Goal: Transaction & Acquisition: Purchase product/service

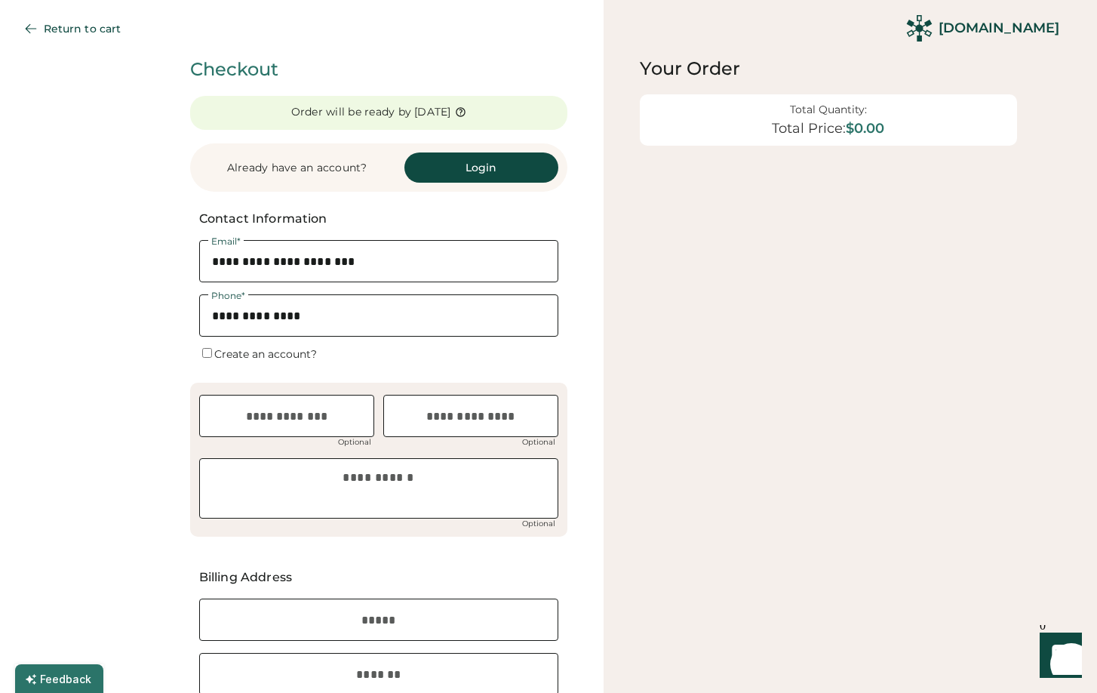
click at [752, 133] on div "Total Quantity: Total Price: $0.00" at bounding box center [828, 119] width 341 height 33
click at [318, 164] on div "Already have an account?" at bounding box center [297, 168] width 196 height 15
click at [343, 108] on div "Order will be ready by" at bounding box center [351, 112] width 121 height 15
click at [76, 32] on button "Return to cart" at bounding box center [75, 29] width 127 height 30
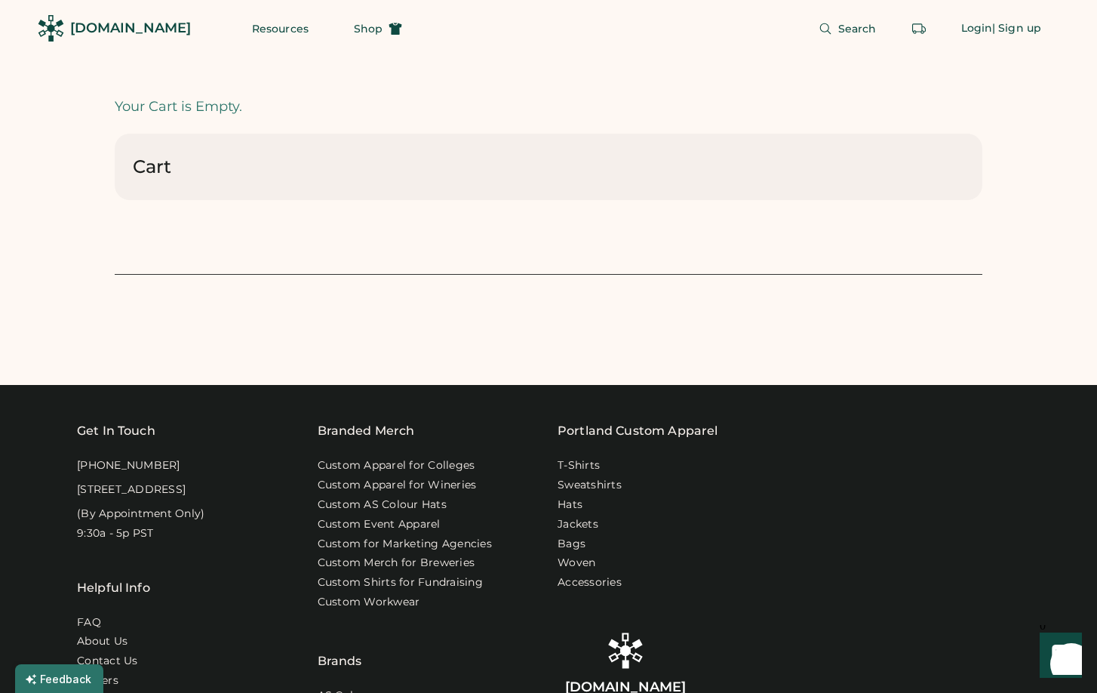
click at [116, 28] on div "[DOMAIN_NAME]" at bounding box center [130, 28] width 121 height 19
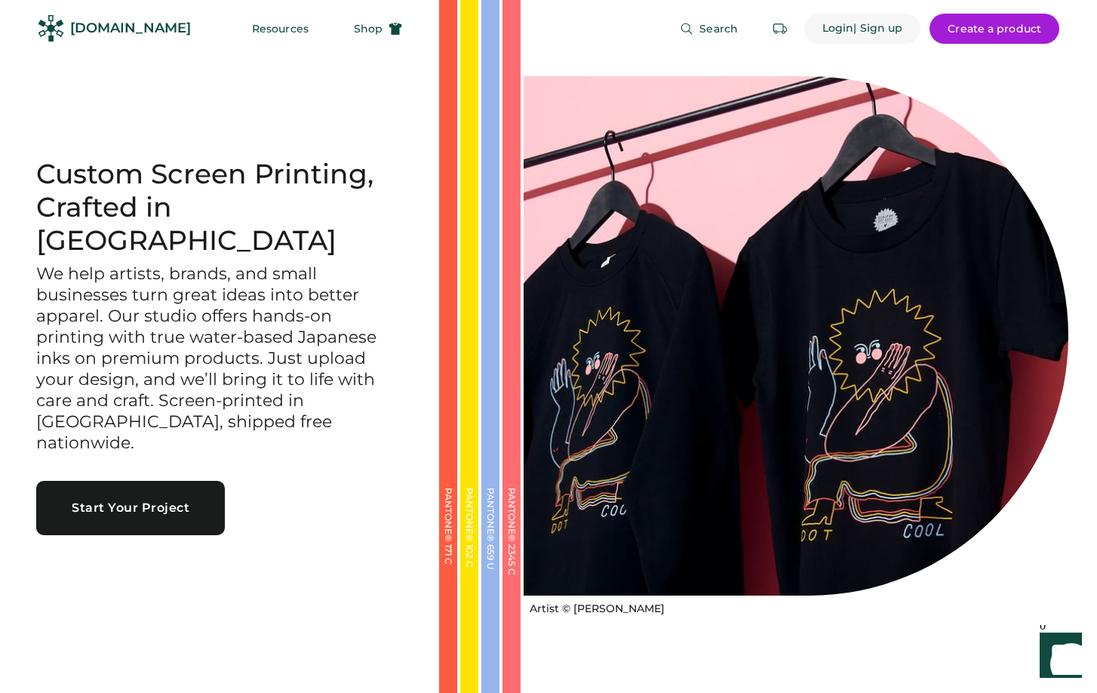
click at [844, 27] on div "Login" at bounding box center [838, 28] width 32 height 15
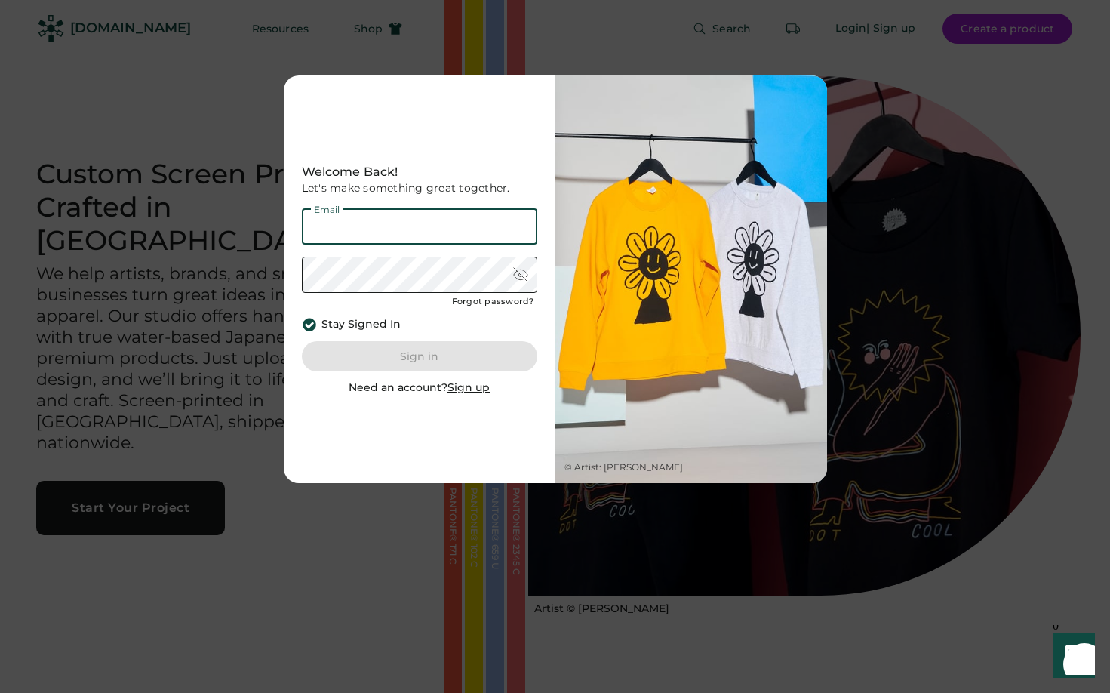
click at [353, 222] on input "email" at bounding box center [419, 226] width 235 height 36
type input "**********"
click at [727, 38] on div at bounding box center [555, 346] width 1110 height 693
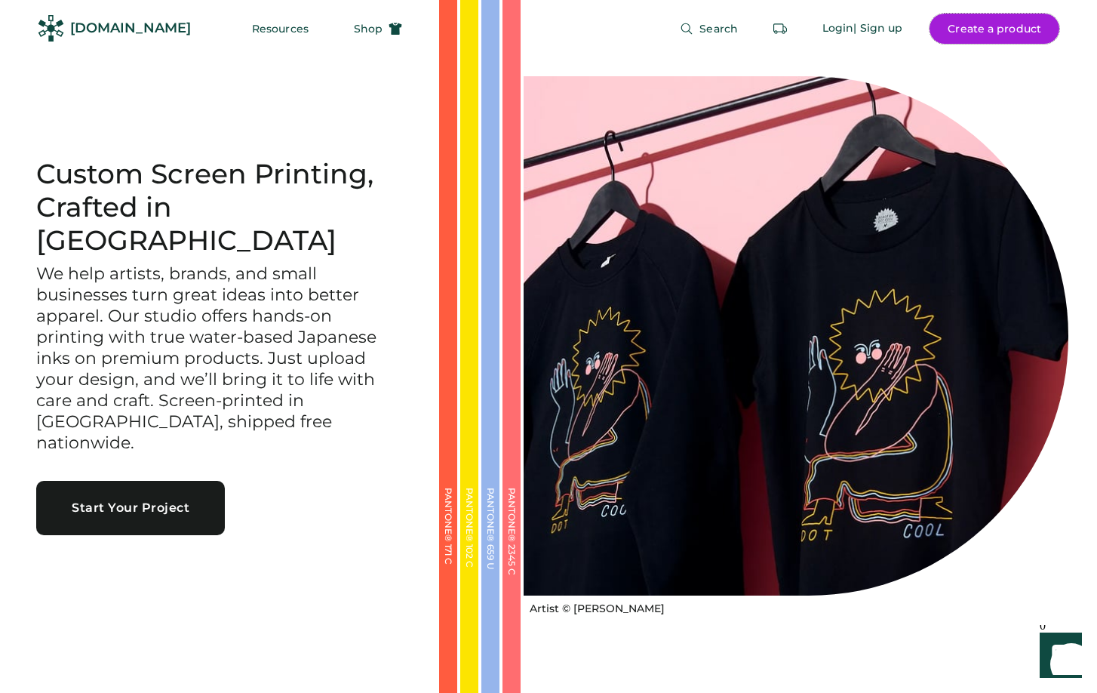
click at [982, 35] on button "Create a product" at bounding box center [995, 29] width 130 height 30
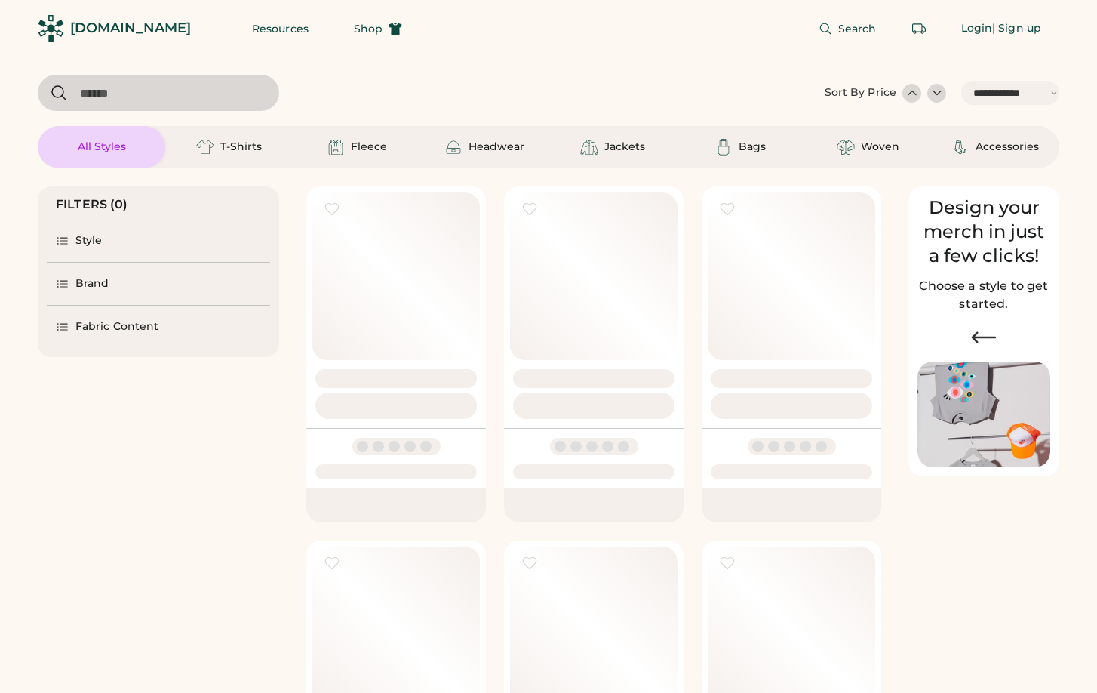
select select "*****"
select select "*"
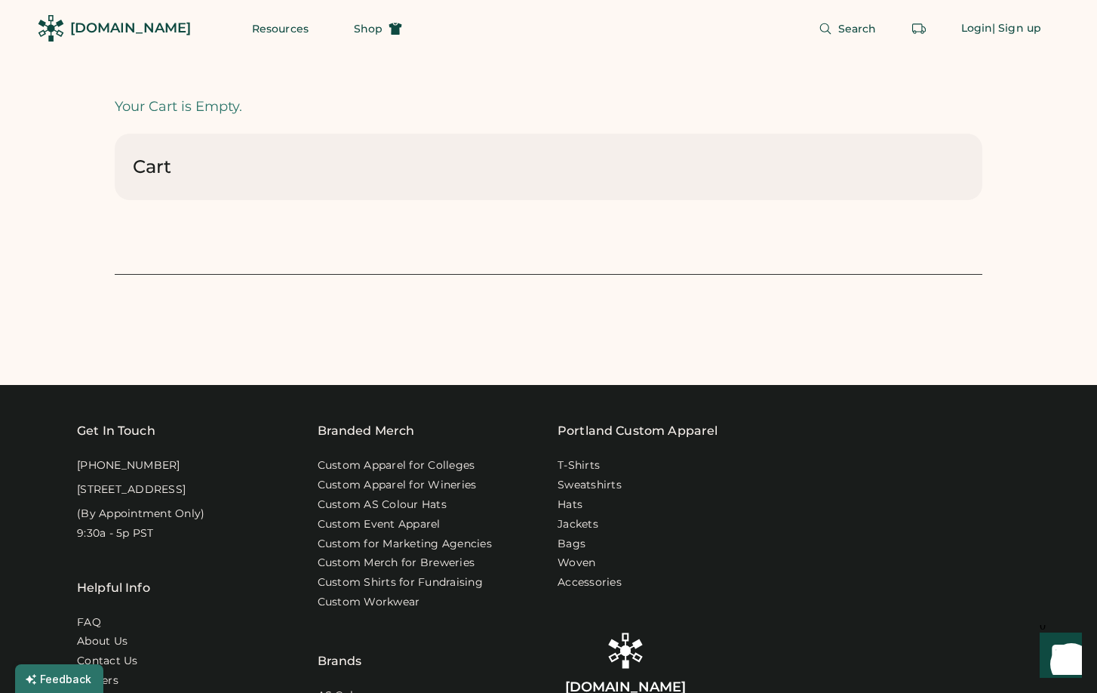
click at [165, 171] on div "Cart" at bounding box center [152, 167] width 38 height 24
click at [138, 29] on div "[DOMAIN_NAME]" at bounding box center [130, 28] width 121 height 19
